Goal: Task Accomplishment & Management: Use online tool/utility

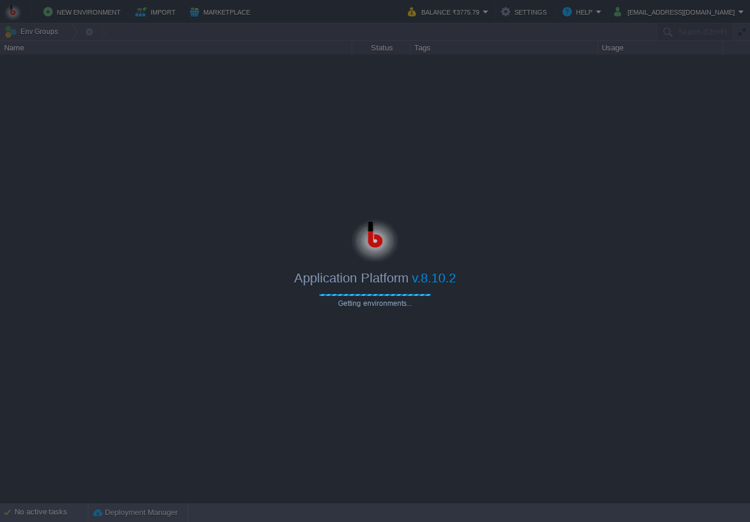
click at [284, 119] on div at bounding box center [375, 261] width 750 height 522
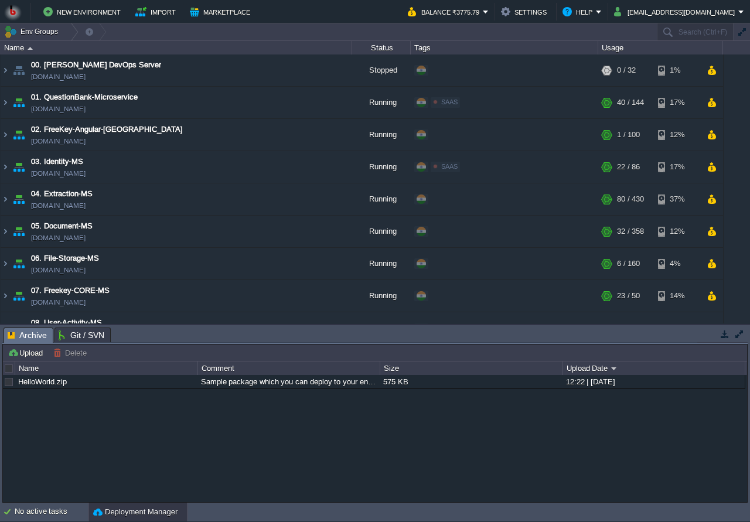
click at [722, 335] on button "button" at bounding box center [725, 334] width 11 height 11
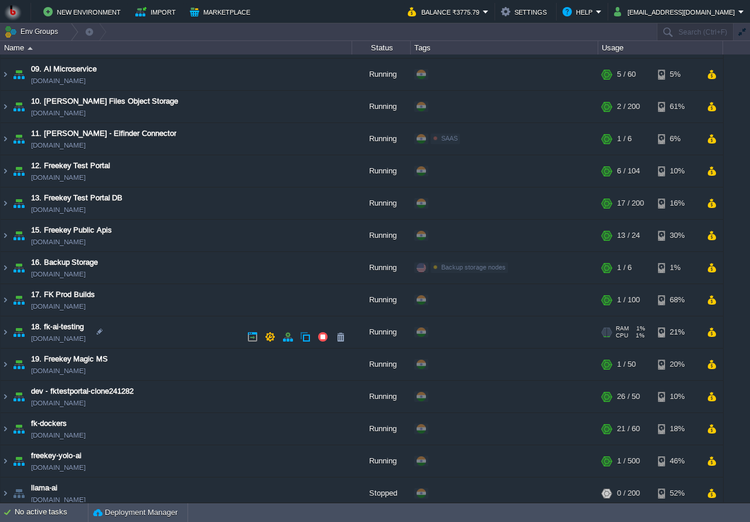
scroll to position [294, 0]
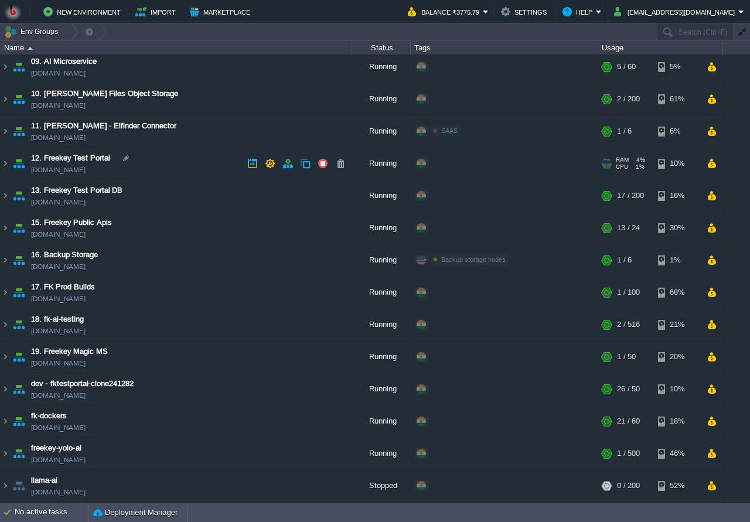
click at [178, 174] on td "12. Freekey Test Portal fktestportal.in1.bitss.cloud" at bounding box center [177, 164] width 352 height 32
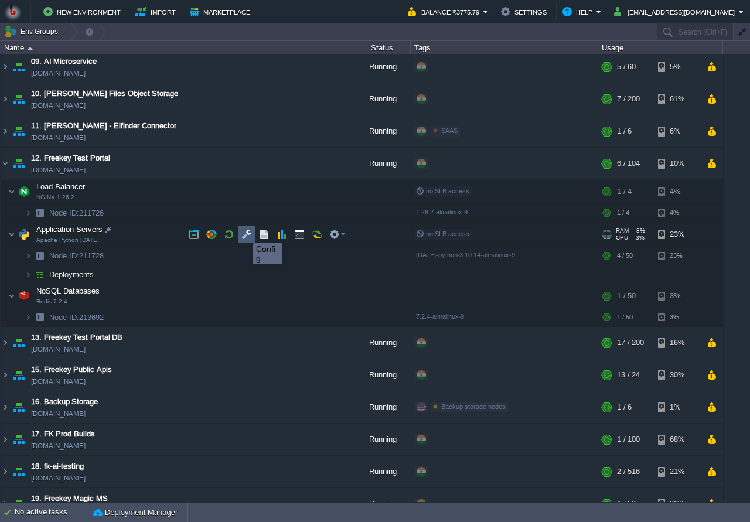
click at [244, 233] on button "button" at bounding box center [247, 234] width 11 height 11
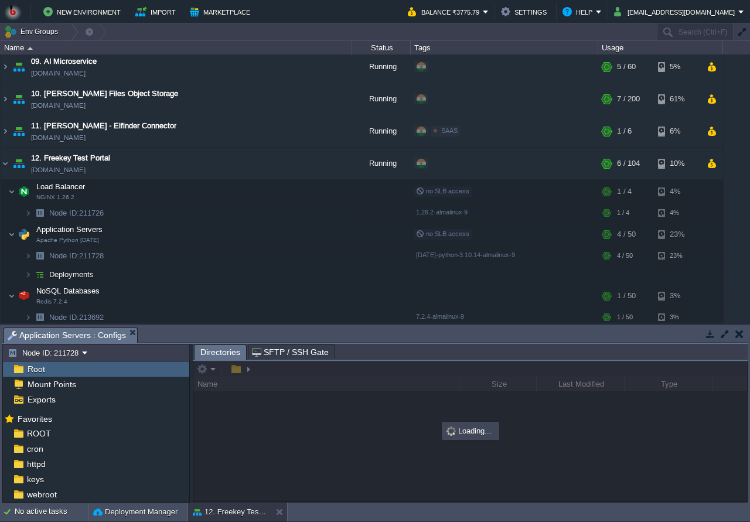
click at [283, 270] on body "New Environment Import Marketplace Bonus ₹0.00 Upgrade Account Balance ₹3775.79…" at bounding box center [375, 261] width 750 height 522
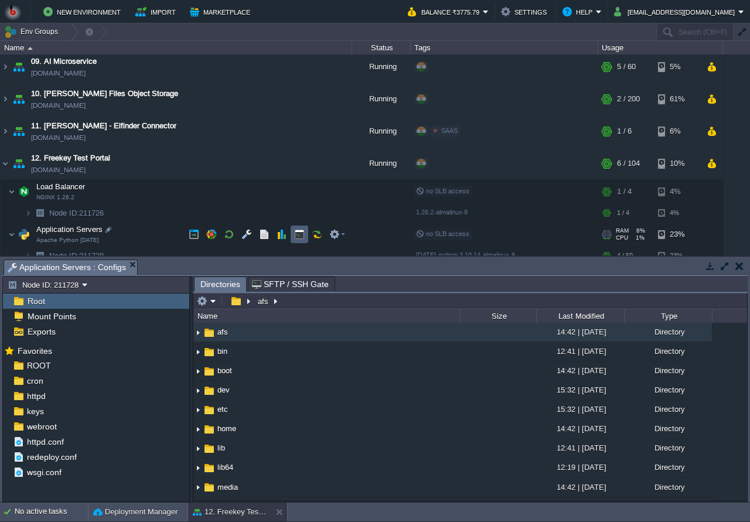
click at [295, 237] on button "button" at bounding box center [299, 234] width 11 height 11
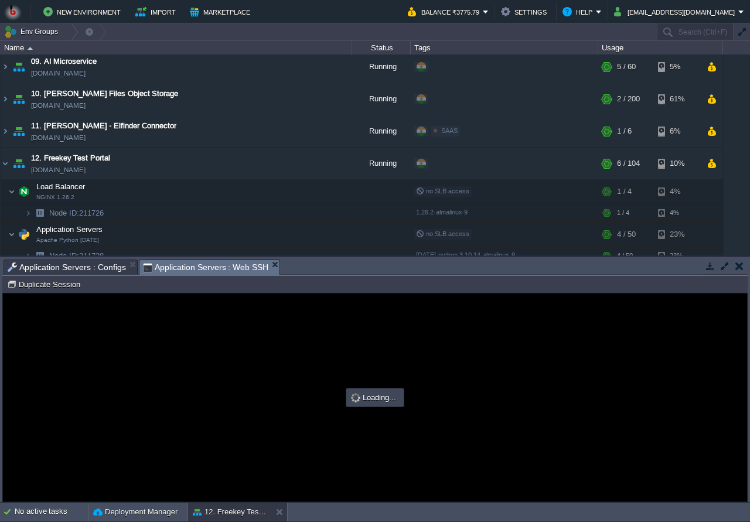
click at [315, 230] on body "New Environment Import Marketplace Bonus ₹0.00 Upgrade Account Balance ₹3775.79…" at bounding box center [375, 261] width 750 height 522
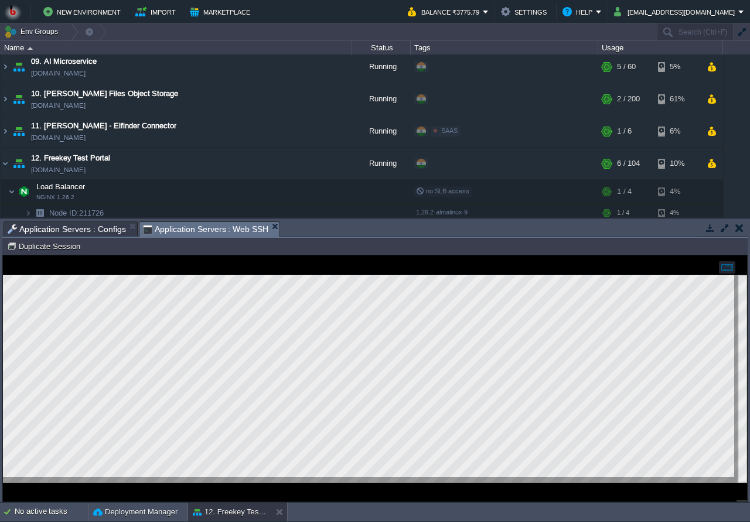
scroll to position [6, 0]
